Goal: Check status: Check status

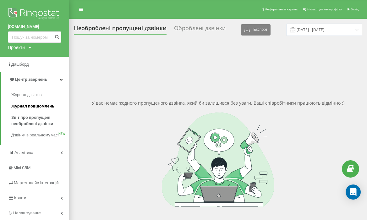
click at [42, 109] on span "Журнал повідомлень" at bounding box center [32, 106] width 43 height 6
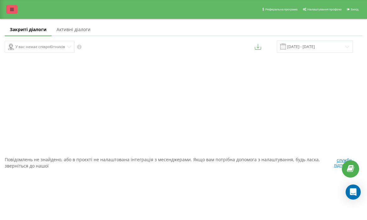
click at [12, 11] on icon at bounding box center [12, 9] width 4 height 4
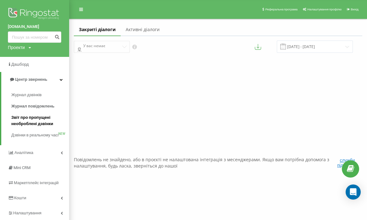
click at [38, 119] on span "Звіт про пропущені необроблені дзвінки" at bounding box center [38, 121] width 55 height 13
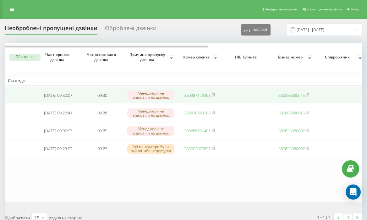
click at [201, 97] on link "380987179398" at bounding box center [197, 95] width 26 height 6
